Goal: Task Accomplishment & Management: Manage account settings

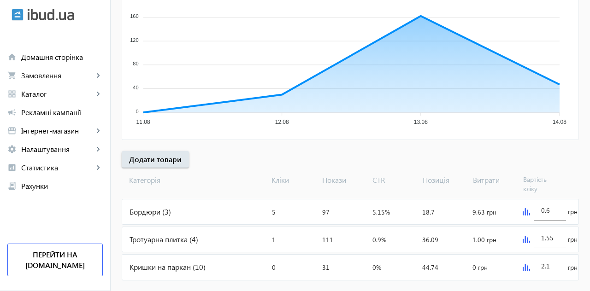
scroll to position [217, 0]
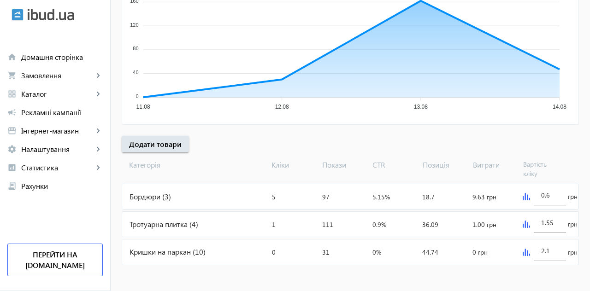
click at [160, 190] on div "Бордюри (3)" at bounding box center [195, 196] width 146 height 25
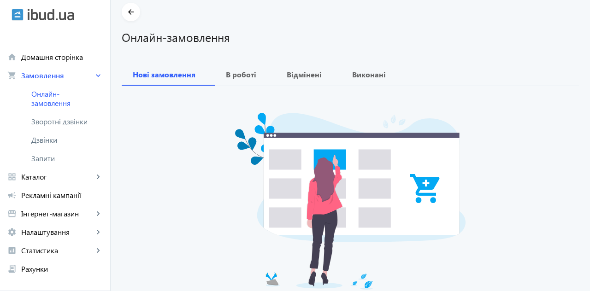
scroll to position [37, 0]
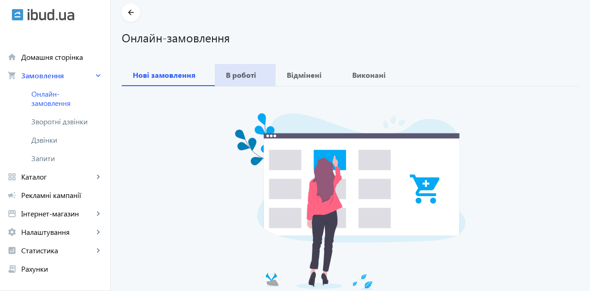
click at [247, 71] on b "В роботі" at bounding box center [241, 74] width 30 height 7
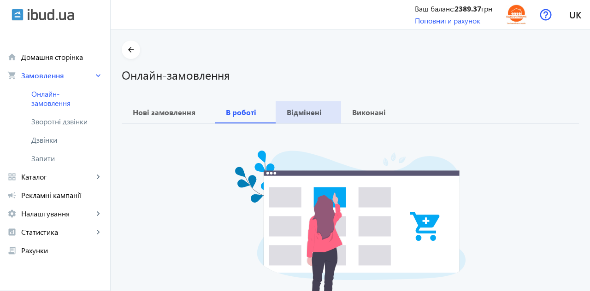
click at [313, 112] on b "Відмінені" at bounding box center [304, 112] width 35 height 7
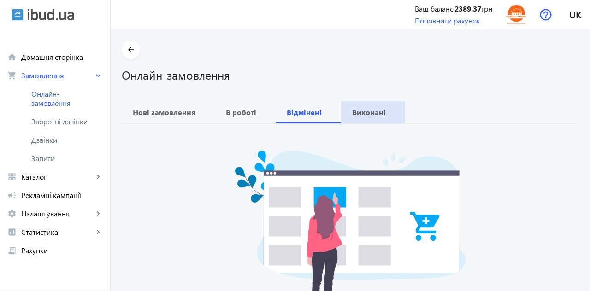
click at [371, 109] on b "Виконані" at bounding box center [369, 112] width 34 height 7
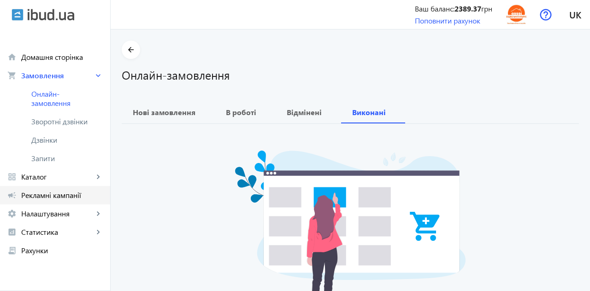
click at [44, 187] on link "campaign Рекламні кампанії" at bounding box center [55, 195] width 110 height 18
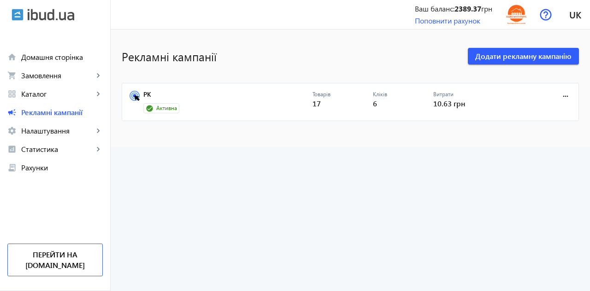
click at [33, 98] on span "Каталог" at bounding box center [57, 93] width 72 height 9
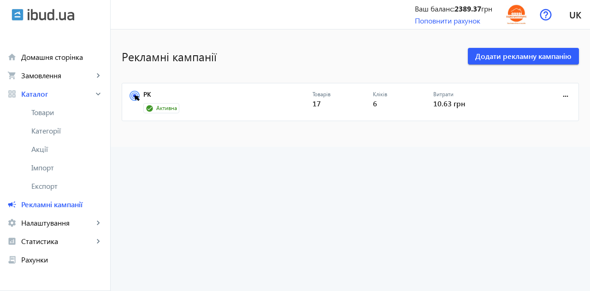
click at [45, 113] on span "Товари" at bounding box center [66, 112] width 71 height 9
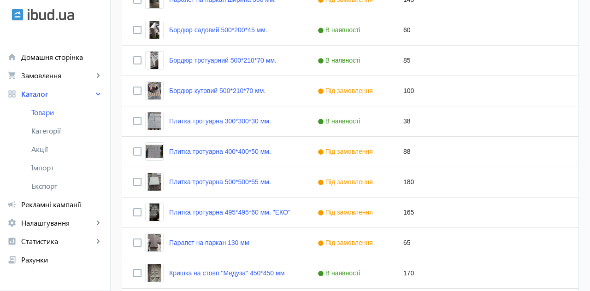
scroll to position [470, 0]
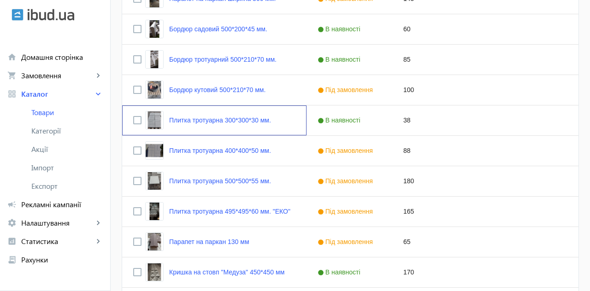
click at [195, 118] on link "Плитка тротуарна 300*300*30 мм." at bounding box center [220, 120] width 102 height 7
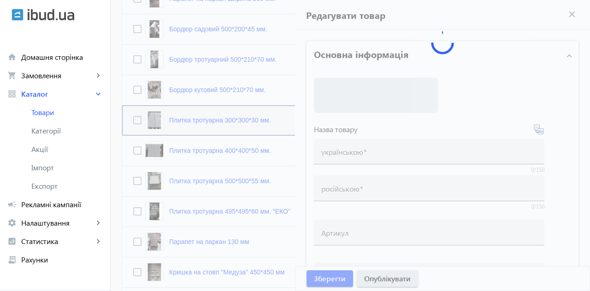
type input "Плитка тротуарна 300*300*30 мм."
type input "Тротуарная плитка 300*300*30 мм."
type input "38"
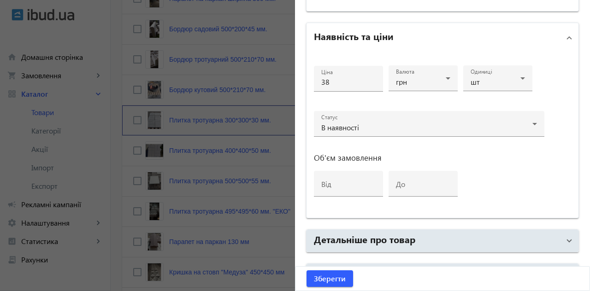
scroll to position [433, 0]
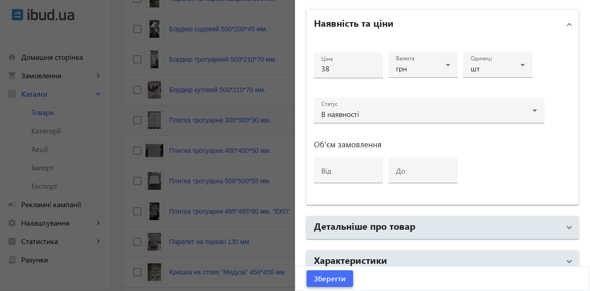
click at [336, 290] on span "submit" at bounding box center [330, 279] width 47 height 22
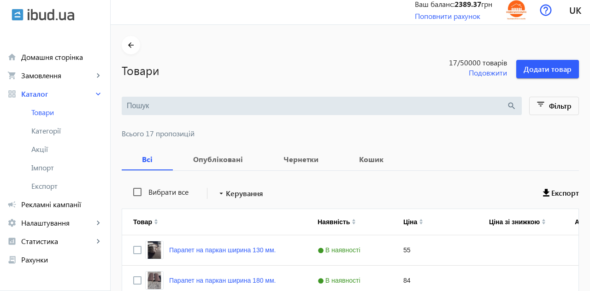
scroll to position [0, 0]
